Goal: Transaction & Acquisition: Purchase product/service

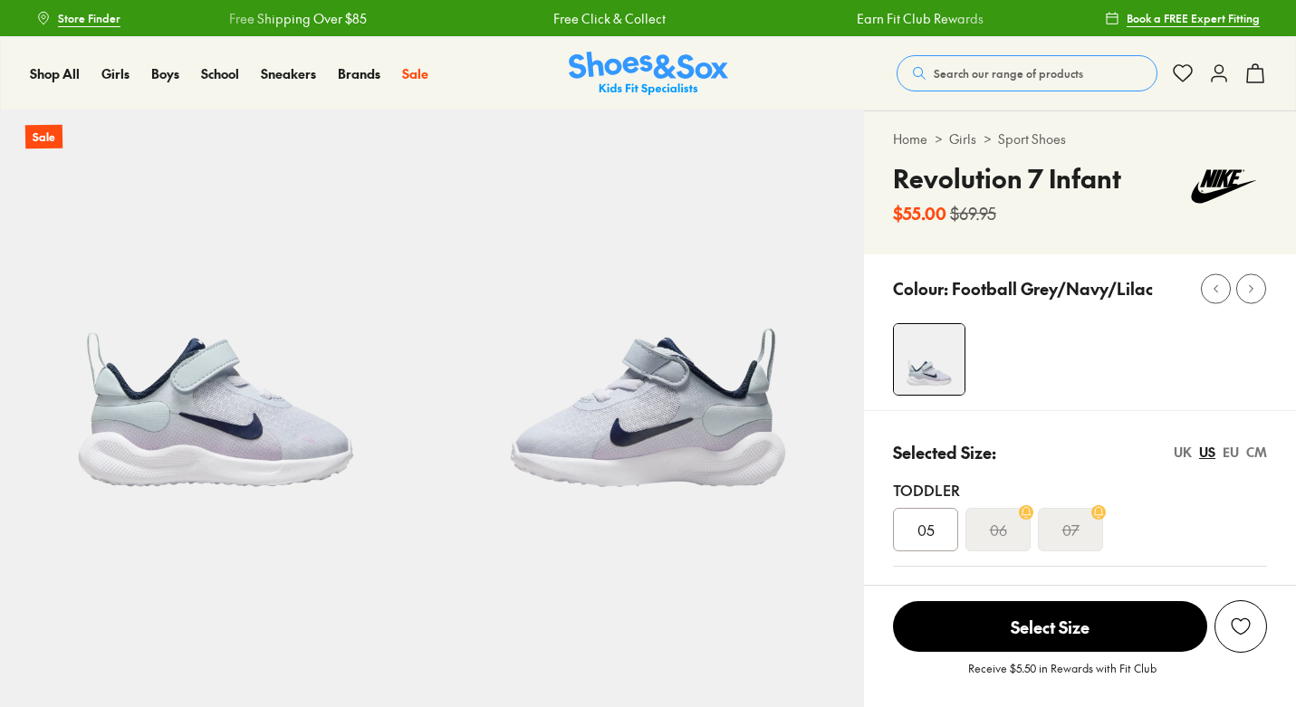
select select "*"
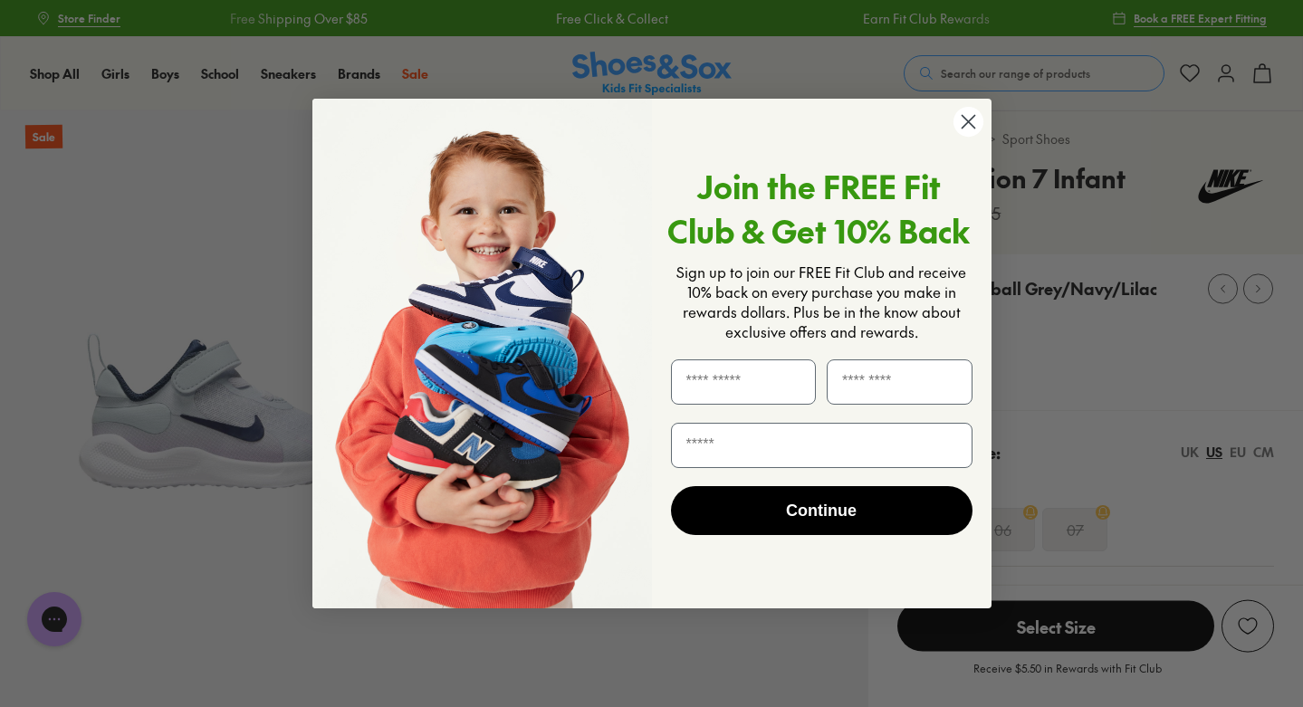
click at [975, 120] on circle "Close dialog" at bounding box center [968, 122] width 30 height 30
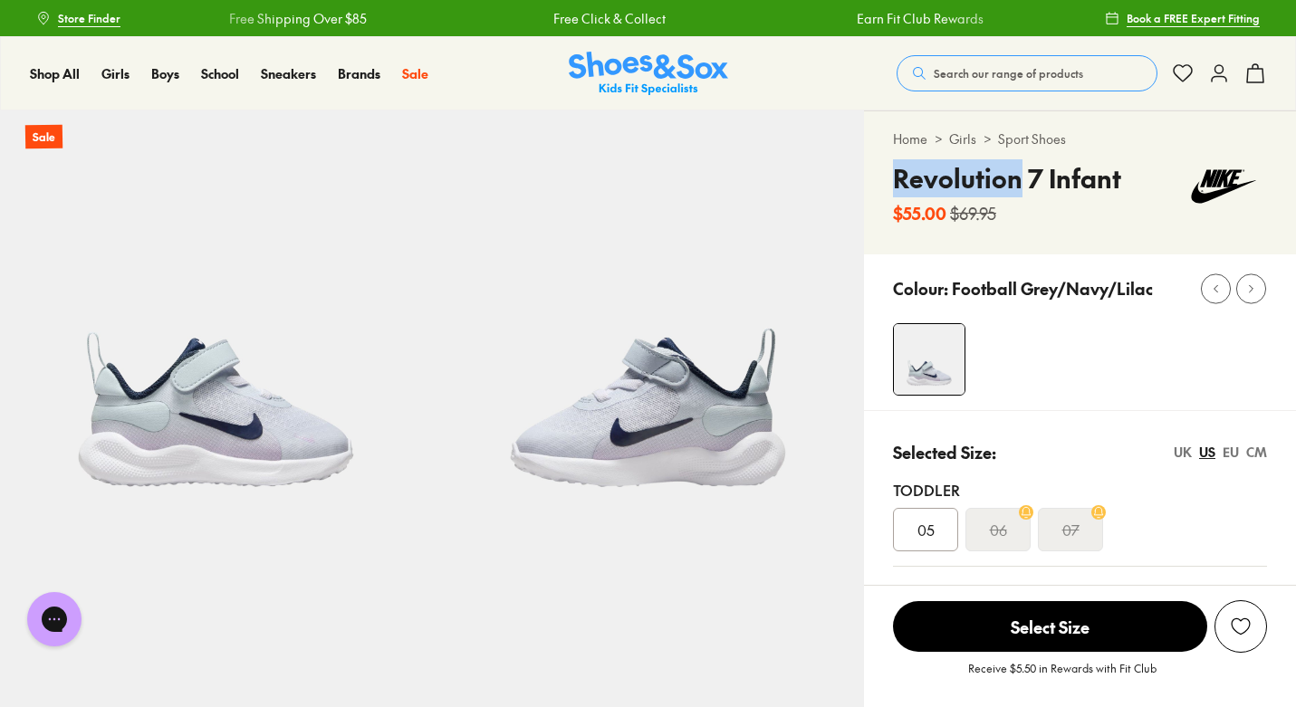
drag, startPoint x: 1020, startPoint y: 182, endPoint x: 897, endPoint y: 187, distance: 122.4
click at [897, 187] on h4 "Revolution 7 Infant" at bounding box center [1007, 178] width 228 height 38
copy h4 "Revolution"
click at [971, 76] on span "Search our range of products" at bounding box center [1008, 73] width 149 height 16
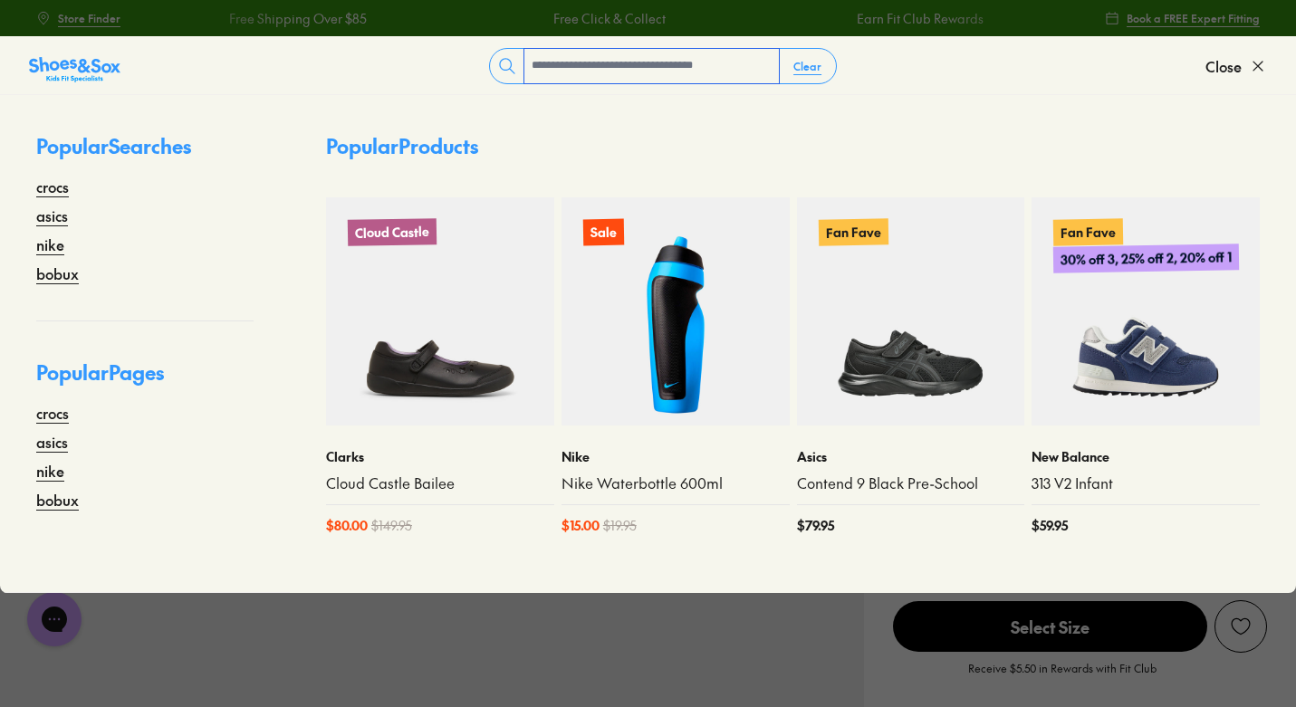
paste input "**********"
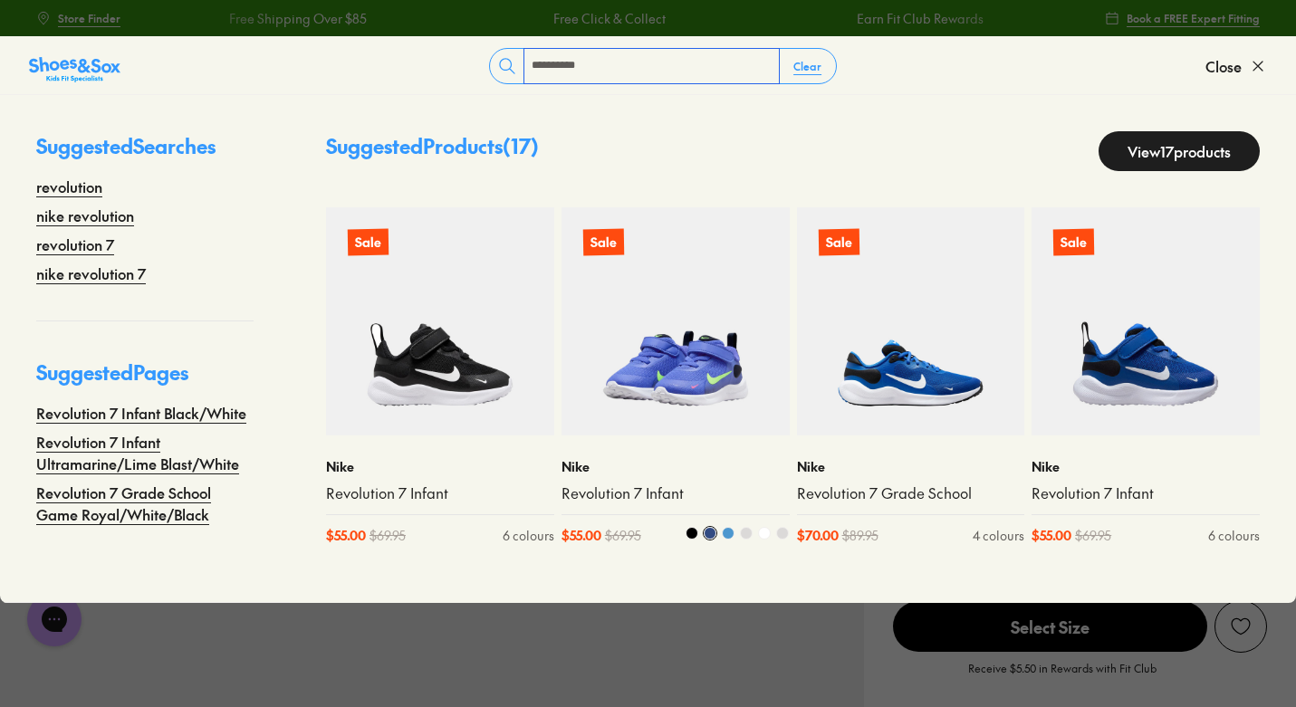
type input "**********"
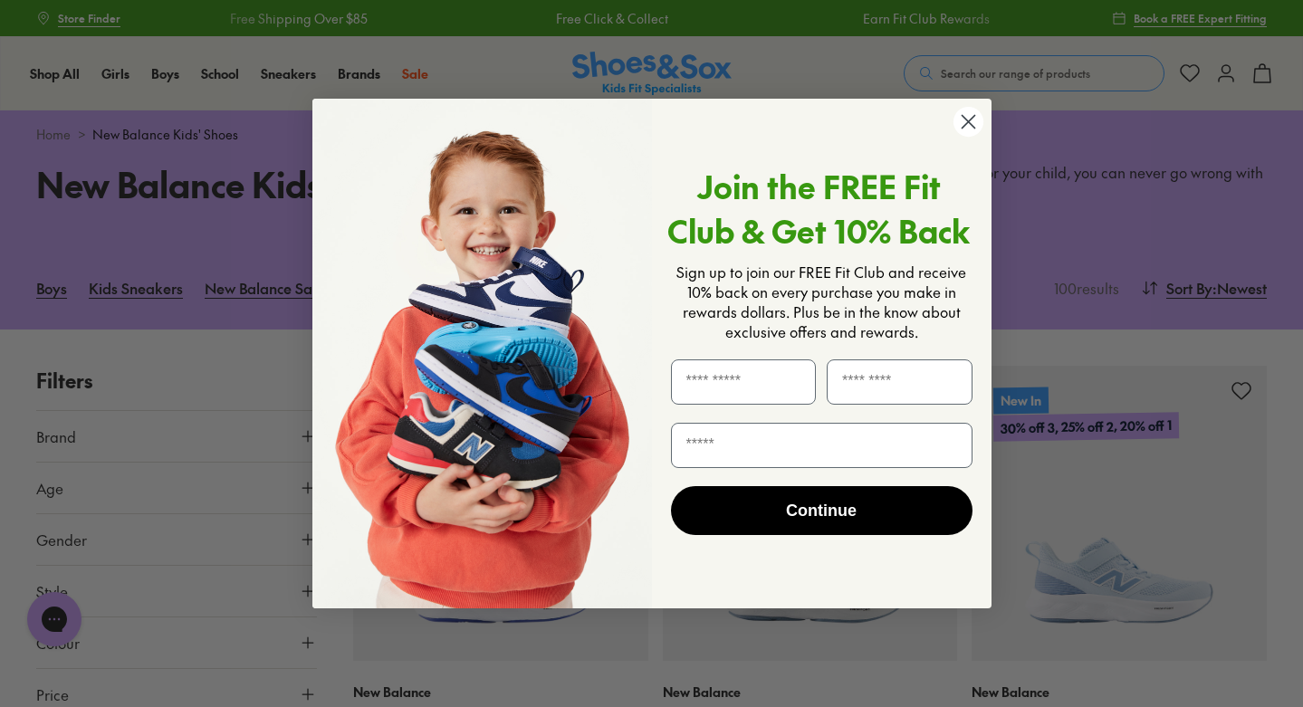
click at [963, 125] on circle "Close dialog" at bounding box center [968, 122] width 30 height 30
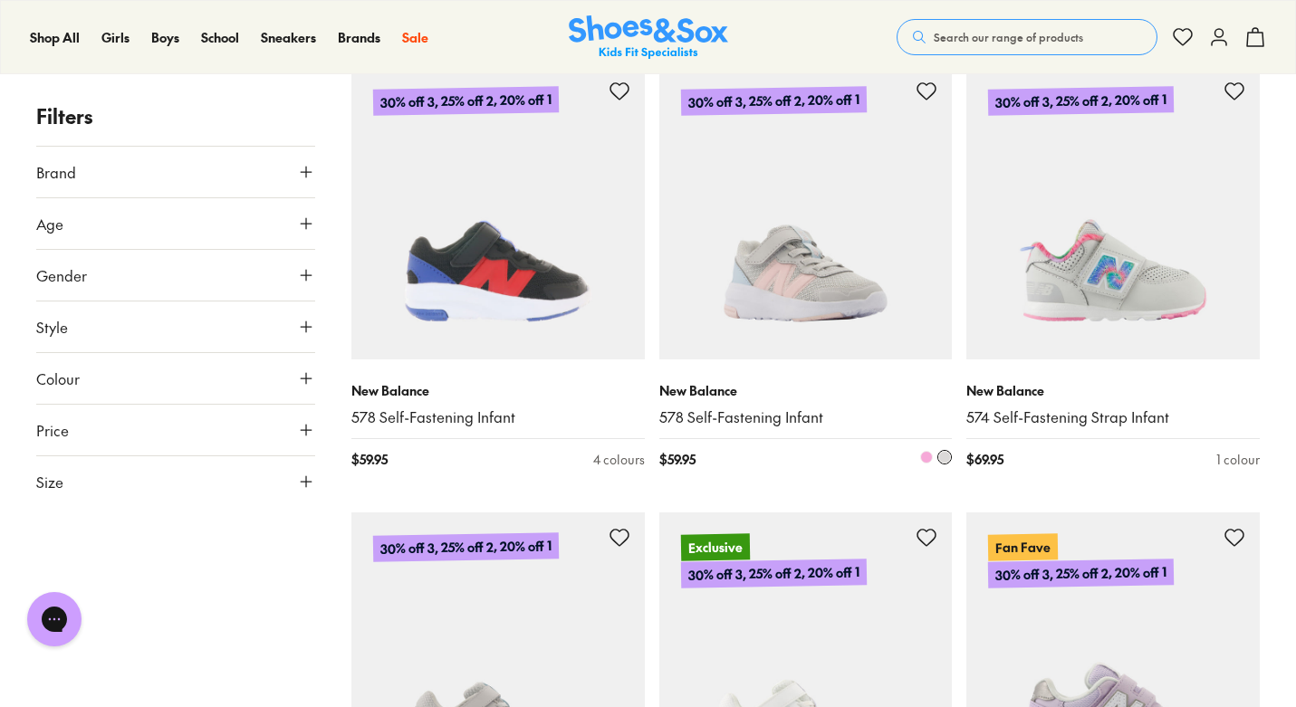
scroll to position [2978, 0]
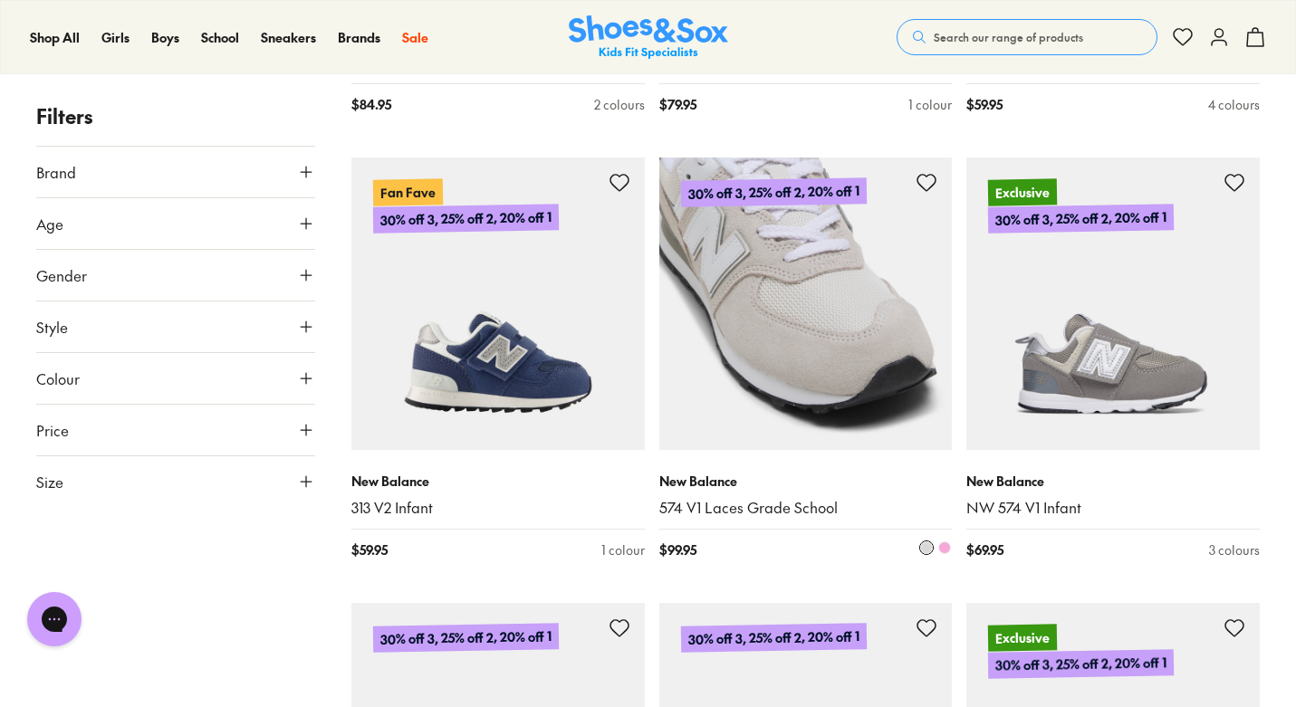
scroll to position [6036, 0]
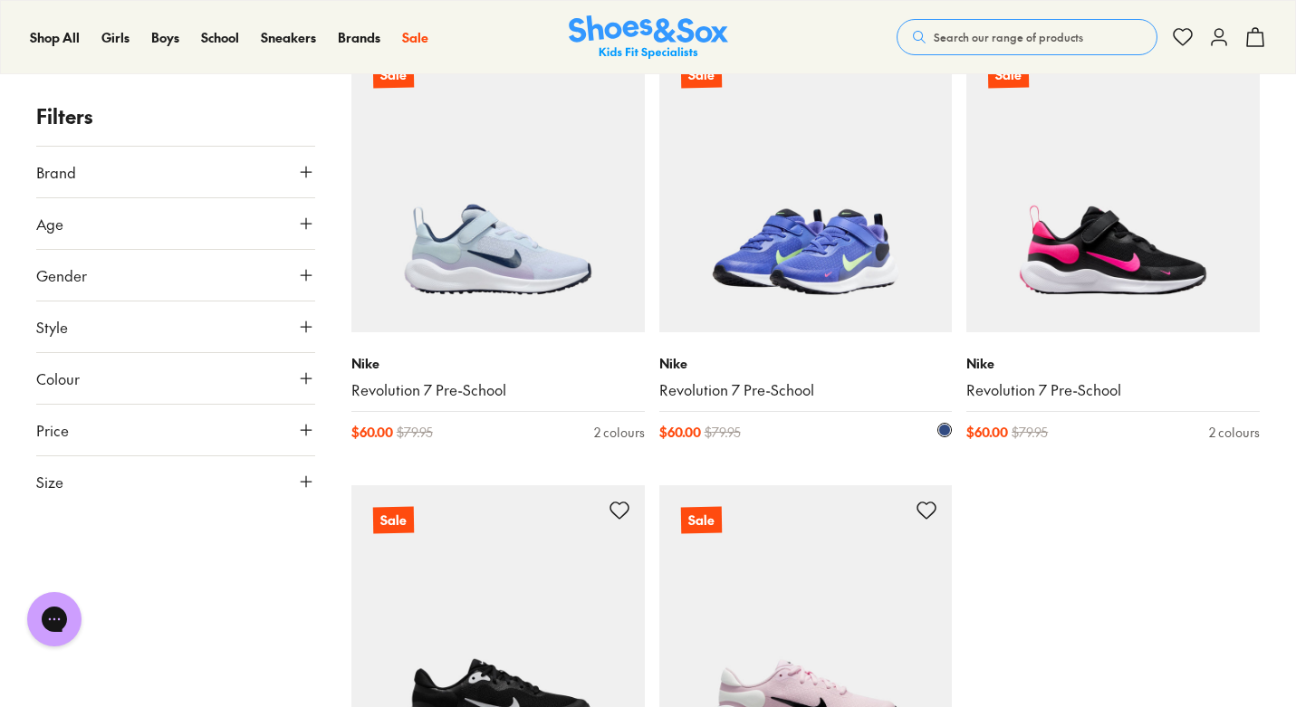
scroll to position [2379, 0]
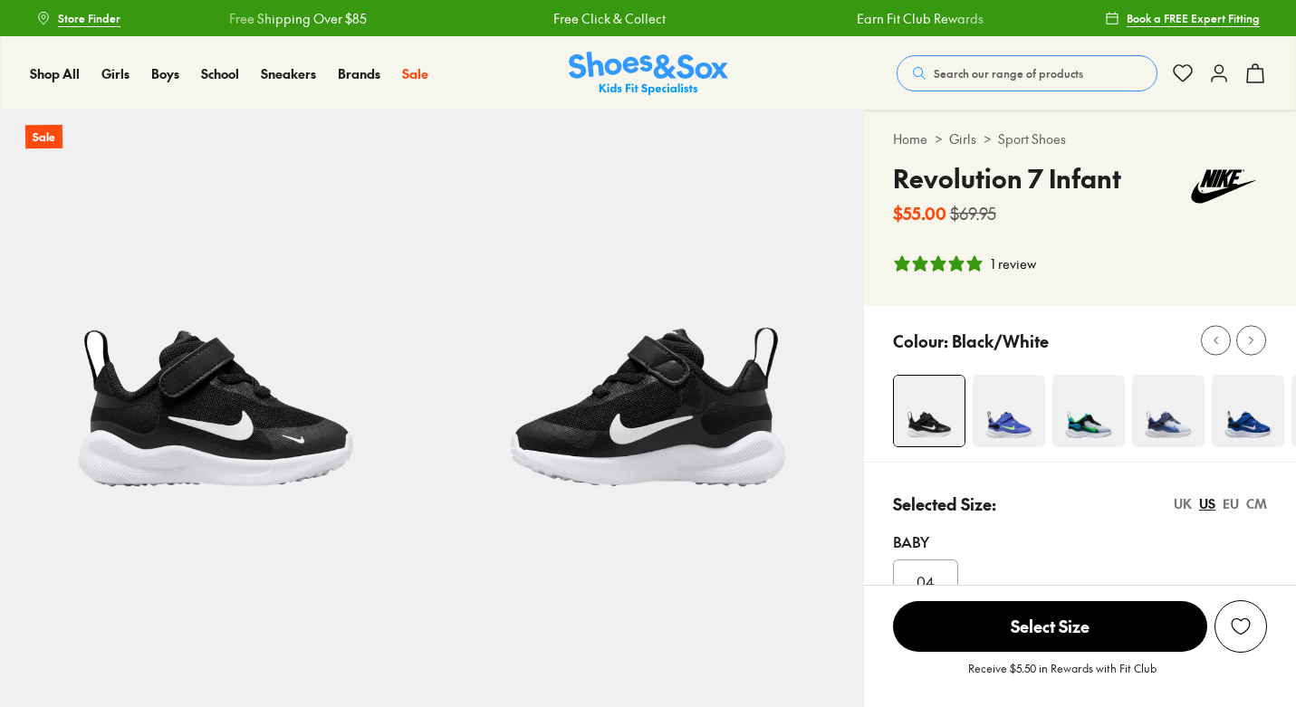
select select "*"
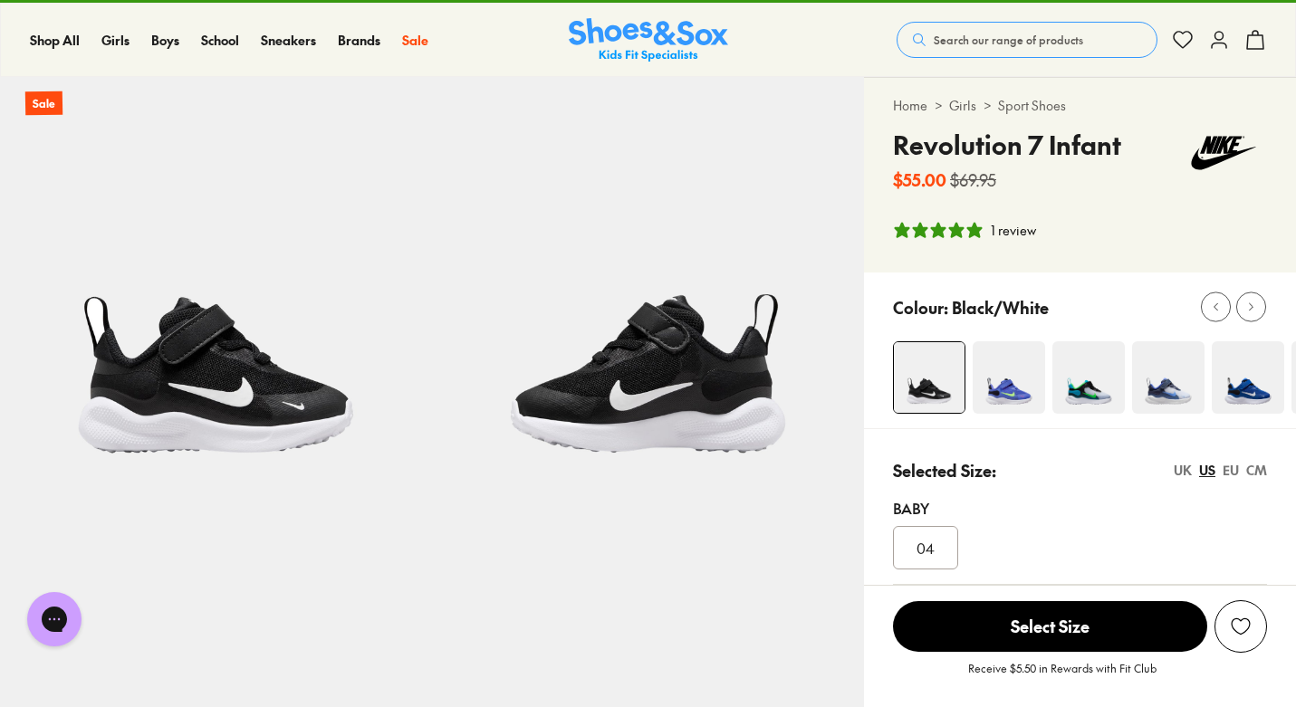
scroll to position [51, 0]
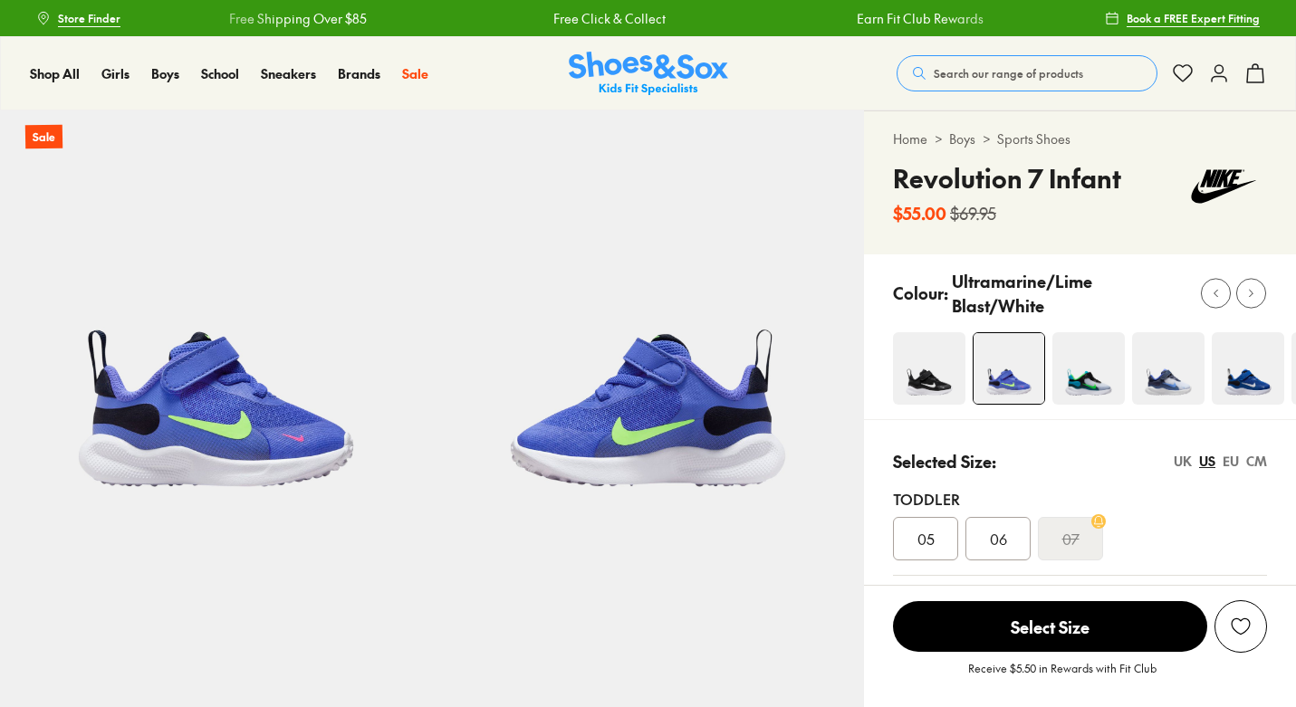
select select "*"
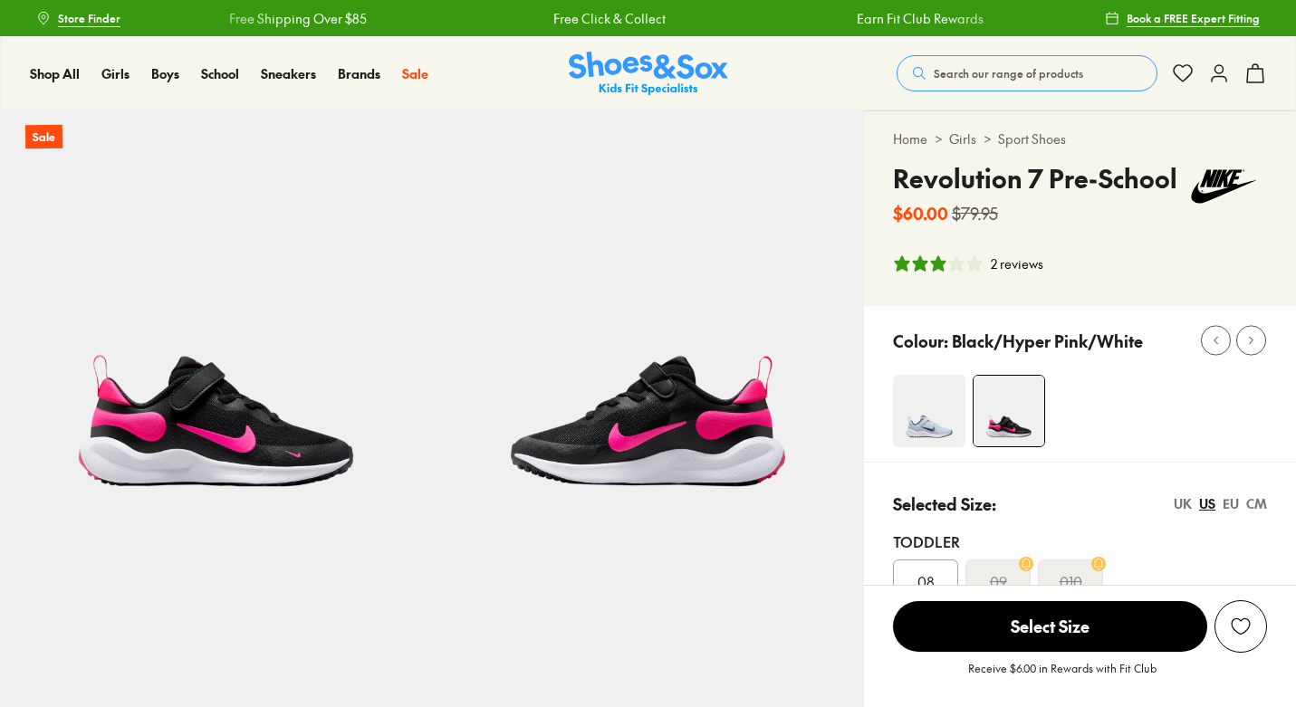
select select "*"
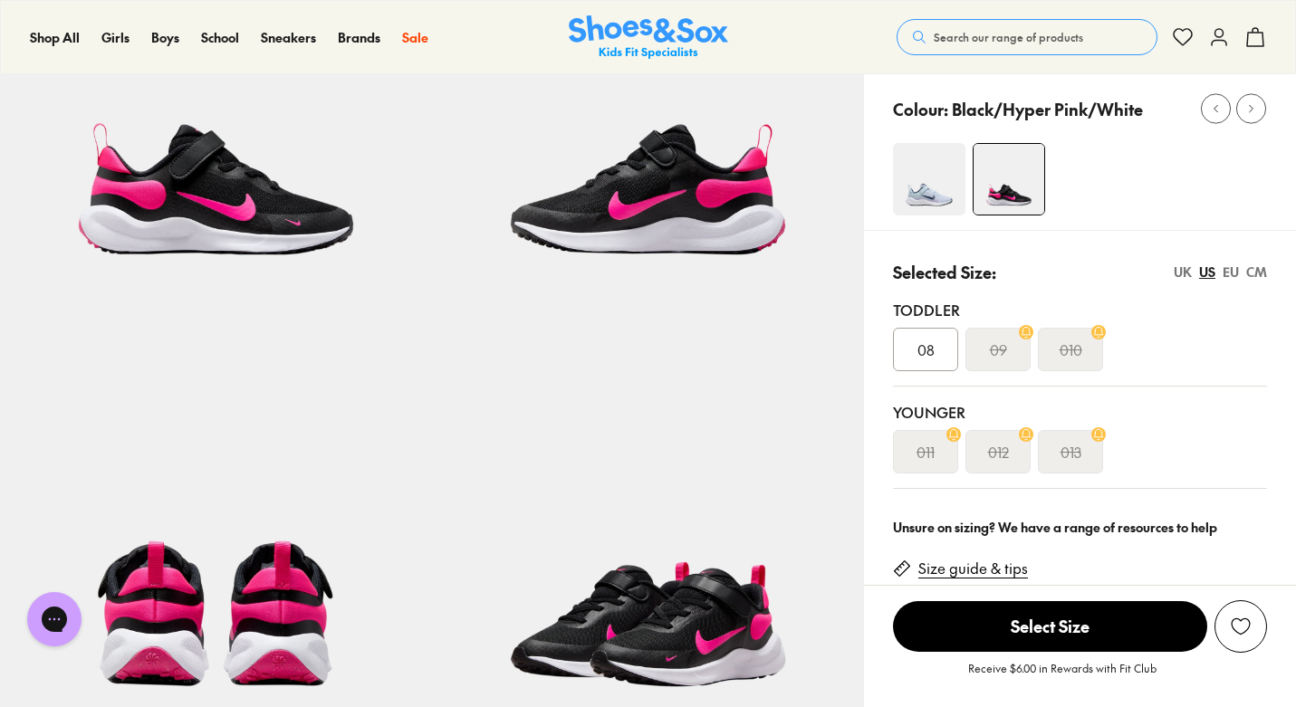
scroll to position [236, 0]
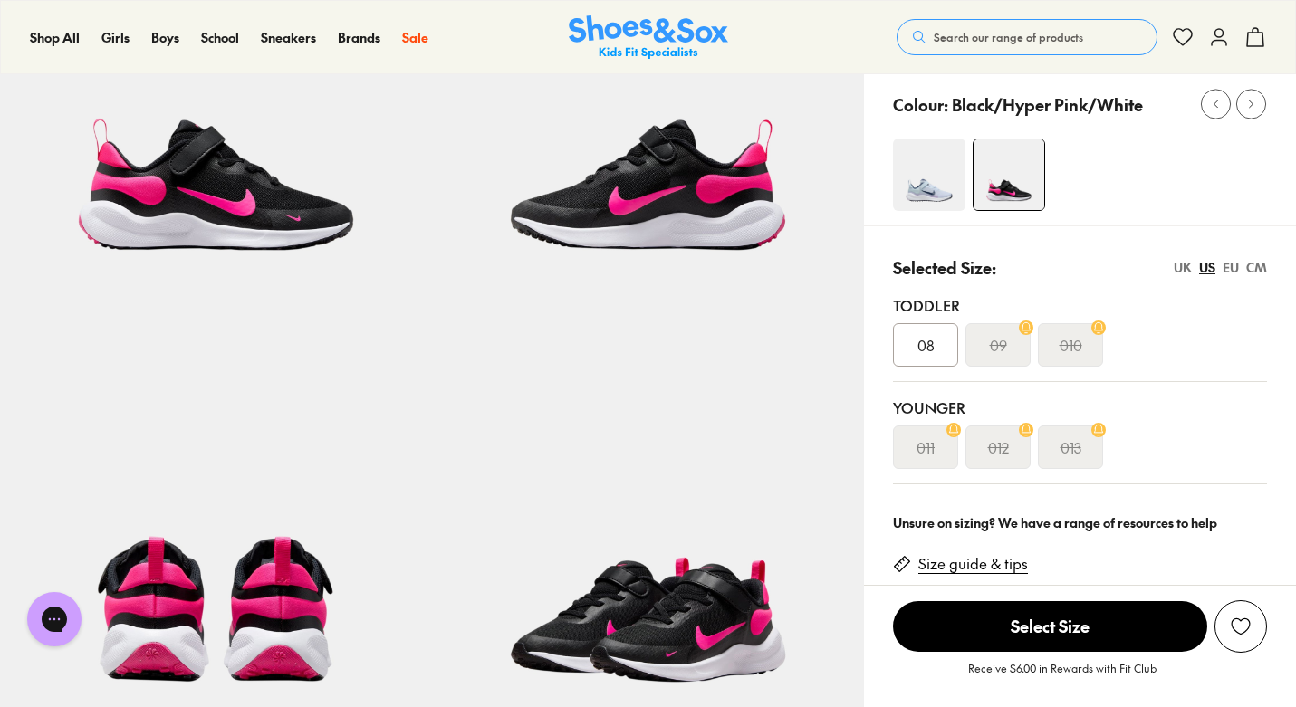
click at [936, 354] on div "08" at bounding box center [925, 344] width 65 height 43
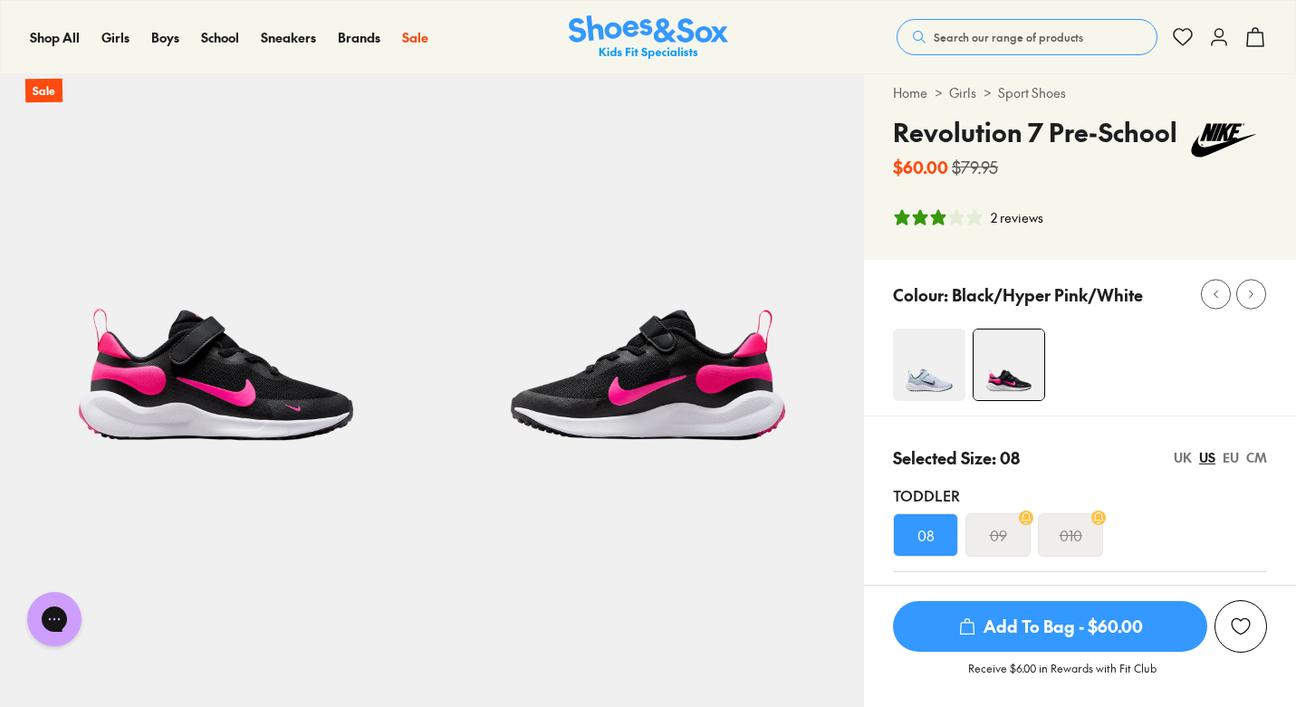
scroll to position [43, 0]
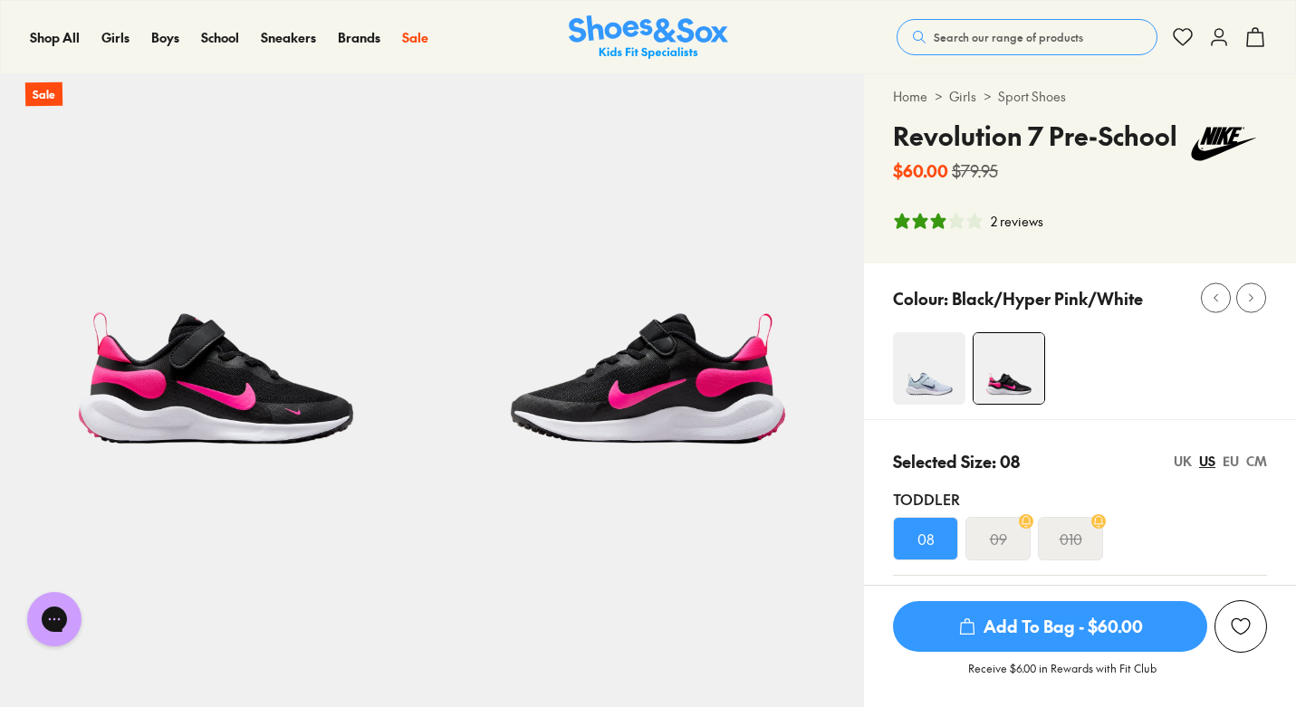
click at [926, 377] on img at bounding box center [929, 368] width 72 height 72
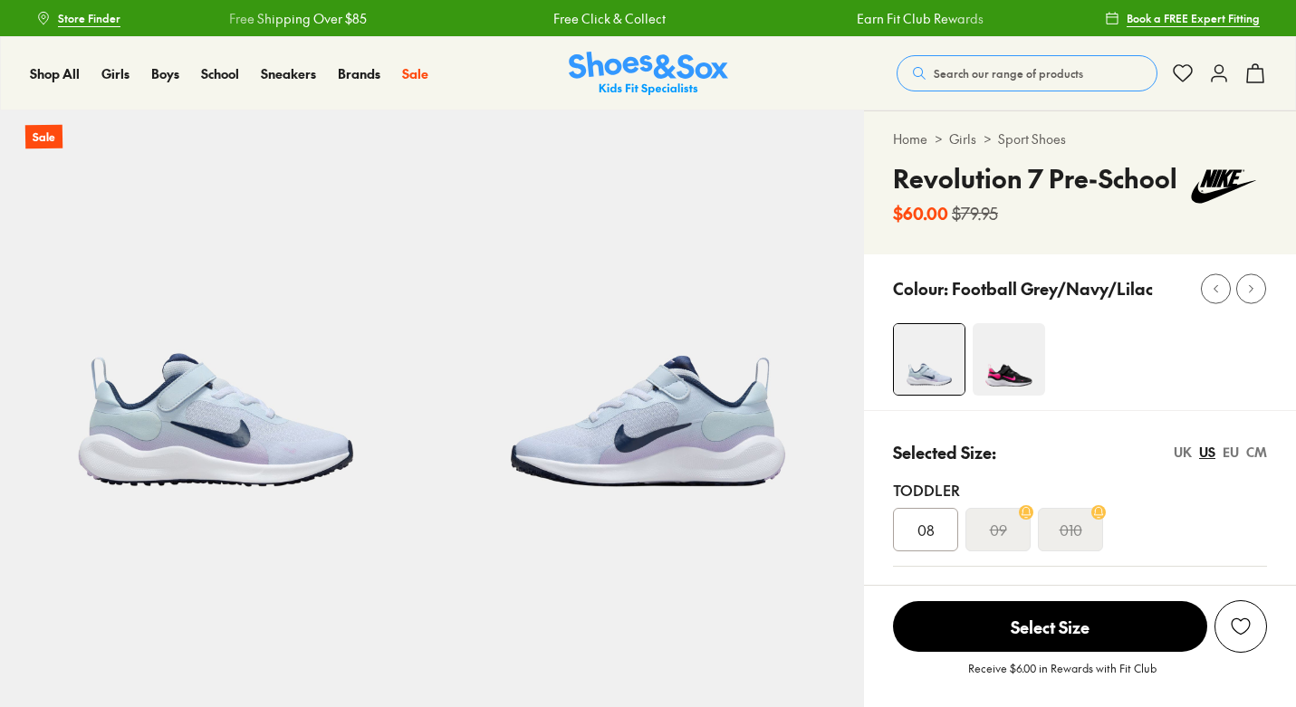
select select "*"
click at [1004, 370] on img at bounding box center [1009, 359] width 72 height 72
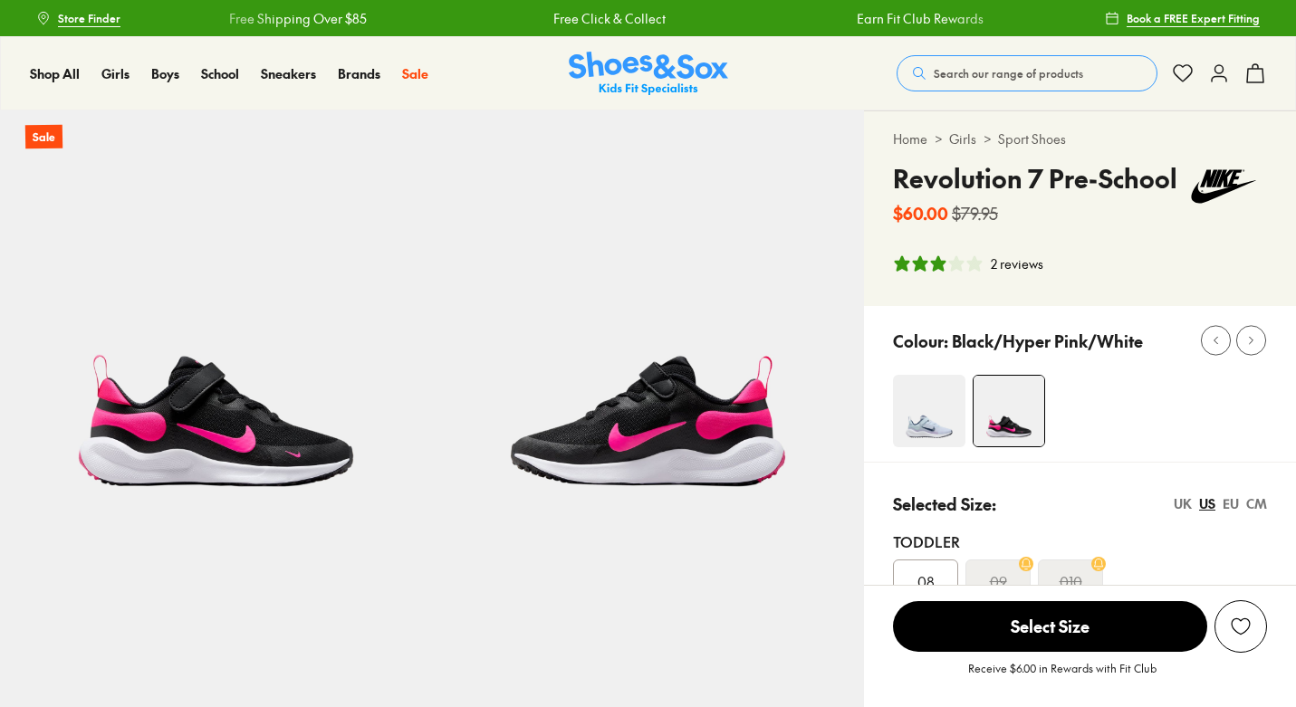
select select "*"
click at [1006, 257] on div "2 reviews" at bounding box center [1017, 263] width 53 height 19
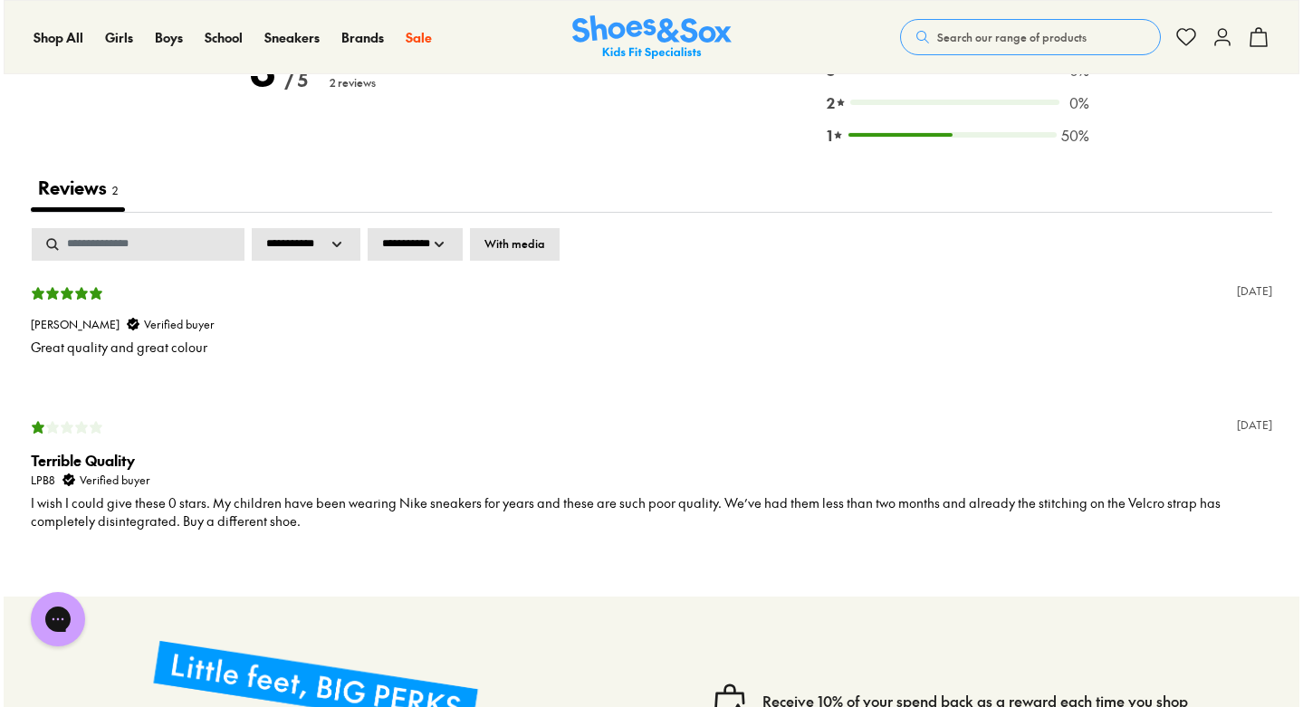
scroll to position [2616, 0]
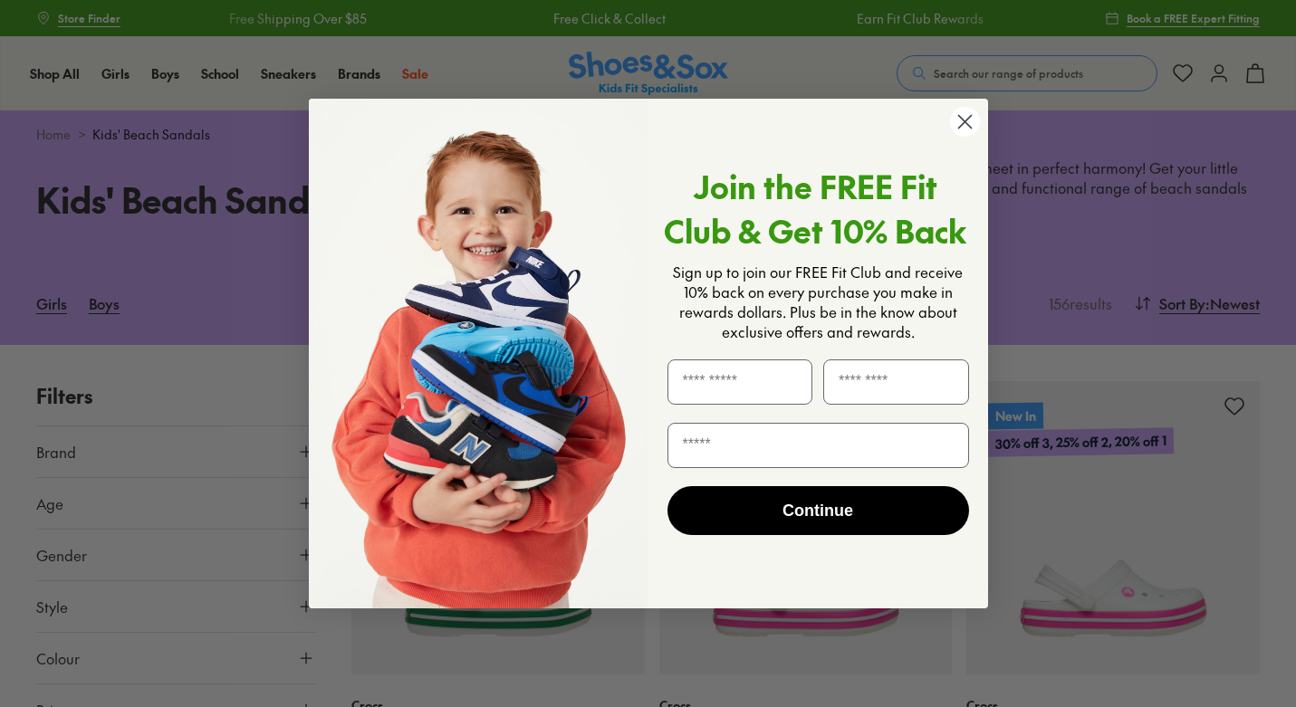
type input "***"
